Goal: Information Seeking & Learning: Learn about a topic

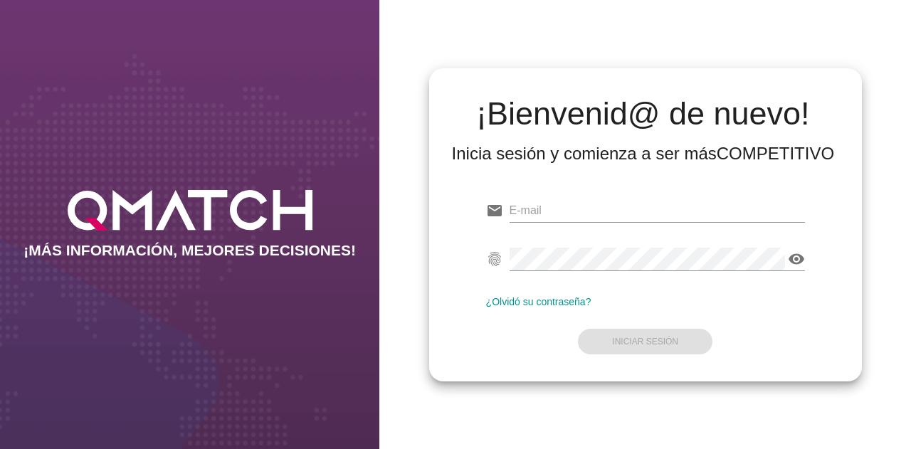
type input "[EMAIL_ADDRESS][DOMAIN_NAME]"
click at [522, 318] on form "email [EMAIL_ADDRESS][DOMAIN_NAME] fingerprint visibility ¿Olvidó su contraseña…" at bounding box center [645, 275] width 319 height 168
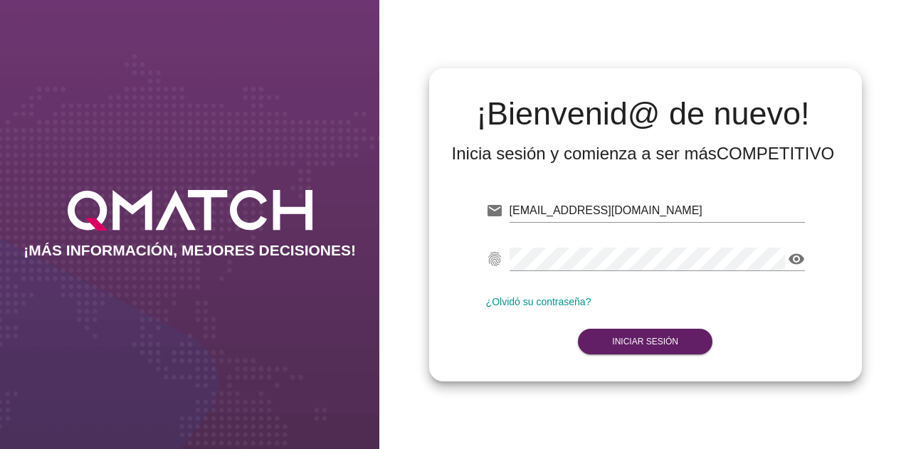
click at [576, 340] on form "email test@test.easy.cl fingerprint visibility ¿Olvidó su contraseña? Iniciar S…" at bounding box center [645, 275] width 319 height 168
click at [602, 338] on button "Iniciar Sesión" at bounding box center [645, 342] width 134 height 26
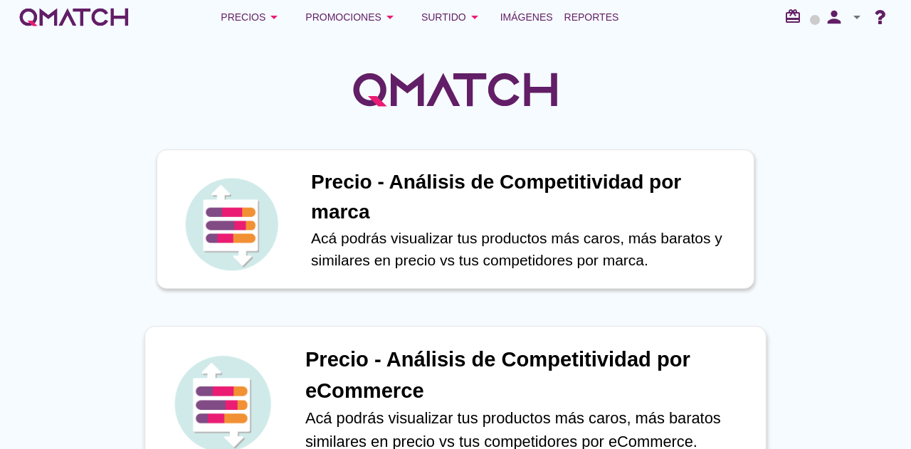
click at [373, 364] on h1 "Precio - Análisis de Competitividad por eCommerce" at bounding box center [527, 375] width 445 height 62
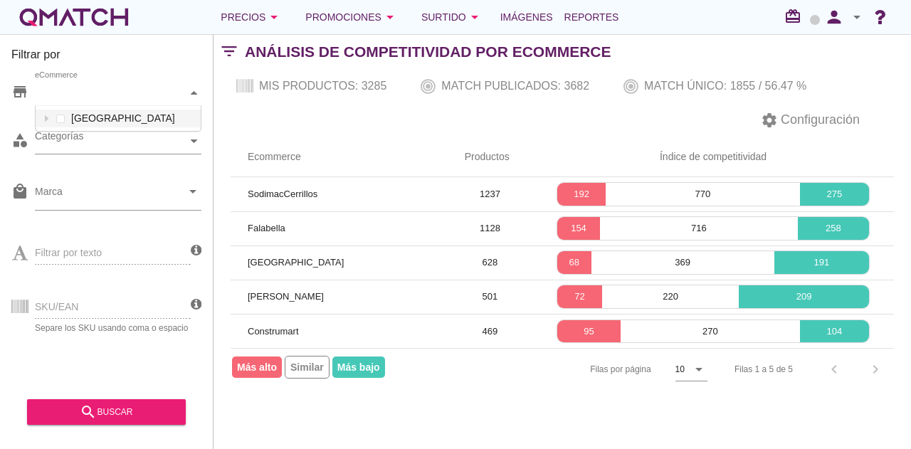
click at [179, 98] on div "eCommerce" at bounding box center [111, 92] width 152 height 15
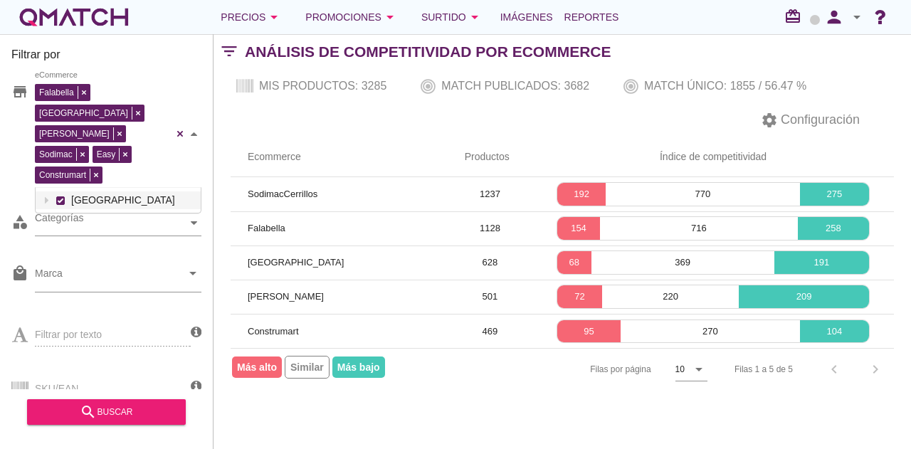
click at [171, 119] on div "Falabella Paris Ripley Sodimac Easy Construmart eCommerce Chile" at bounding box center [118, 133] width 166 height 107
click at [155, 216] on div "Categorías" at bounding box center [111, 223] width 152 height 15
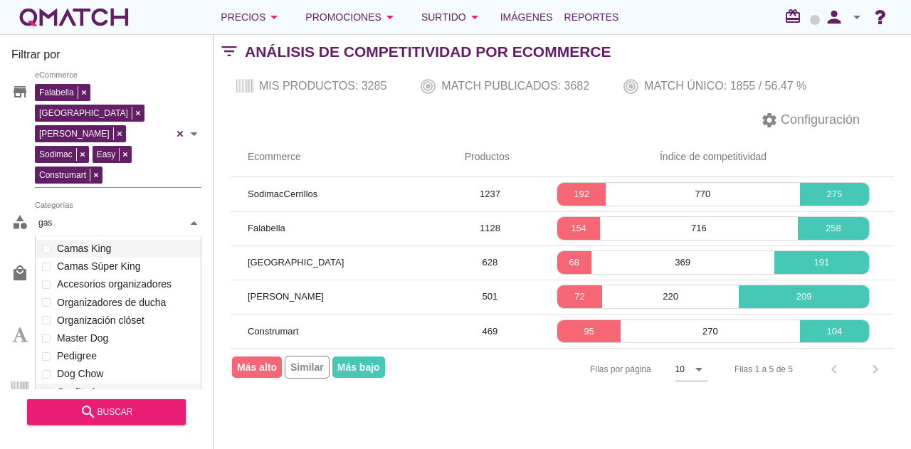
scroll to position [152, 166]
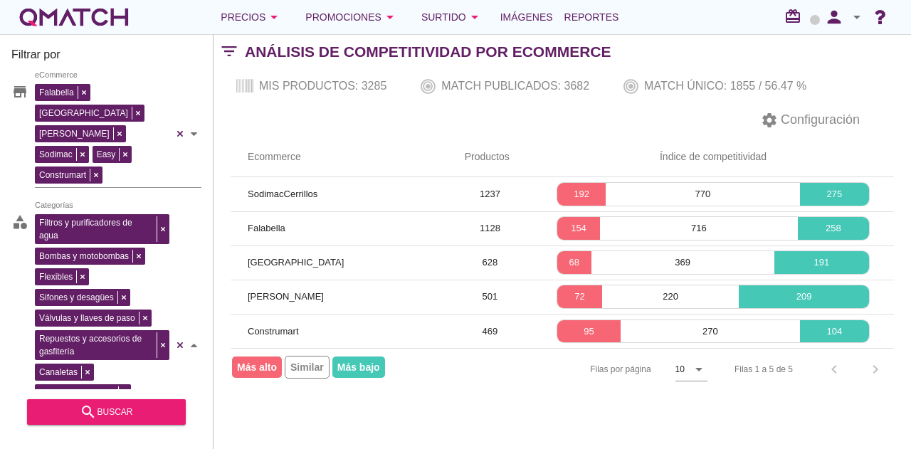
click at [99, 211] on div "Filtros y purificadores de agua Bombas y motobombas Flexibles Sifones y desagüe…" at bounding box center [118, 346] width 166 height 270
type input "gas"
click at [87, 401] on button "search buscar" at bounding box center [106, 412] width 159 height 26
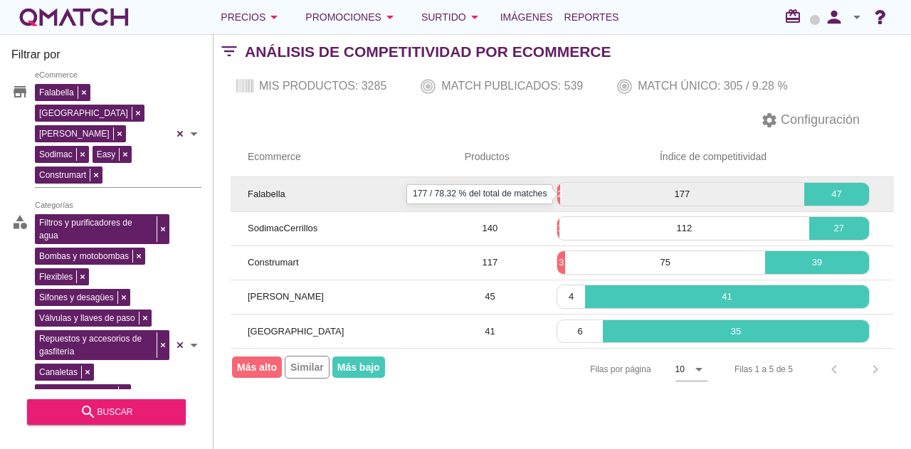
click at [560, 199] on p "177" at bounding box center [682, 194] width 244 height 14
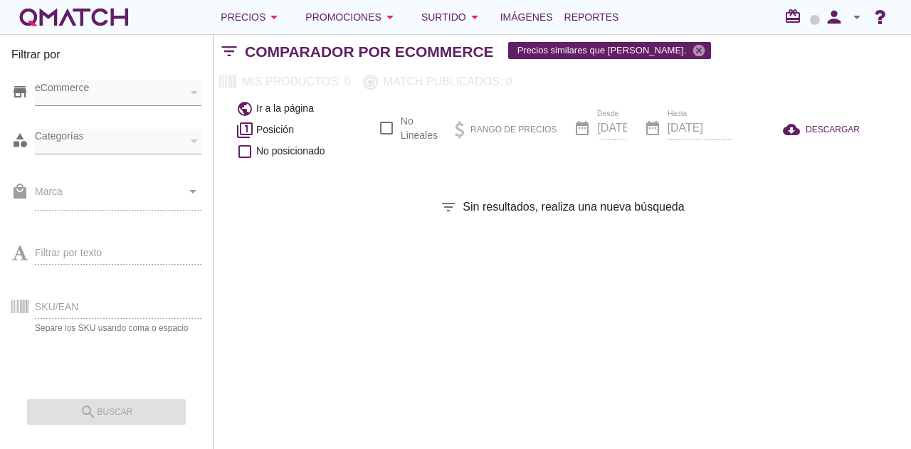
checkbox input "false"
